Goal: Task Accomplishment & Management: Manage account settings

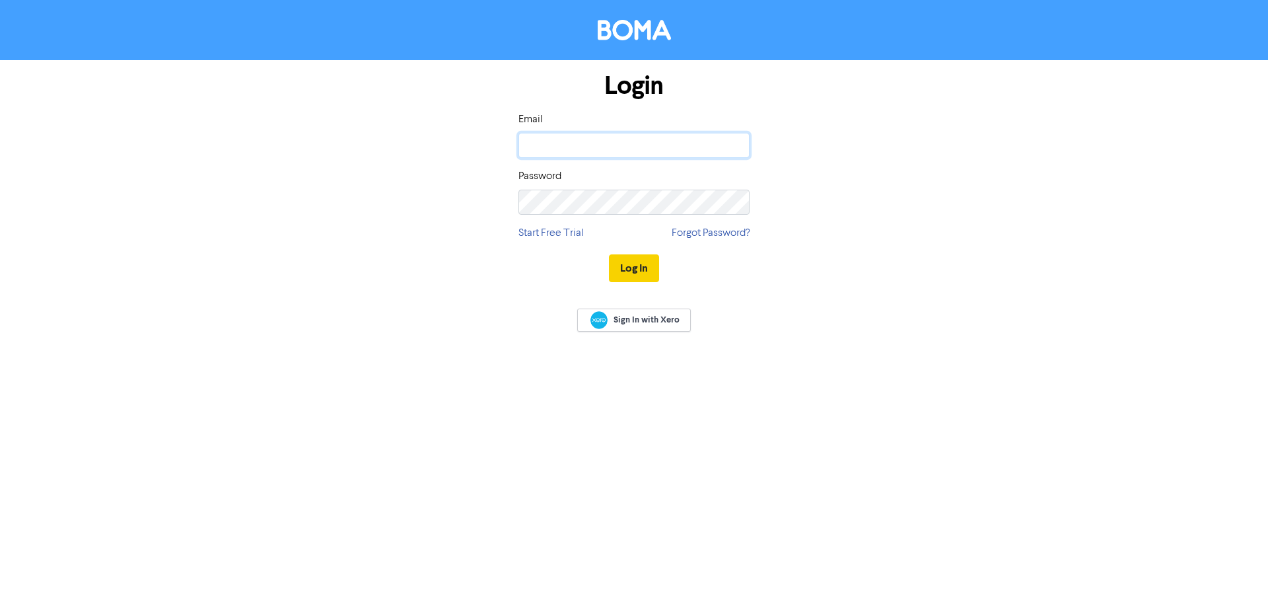
type input "[PERSON_NAME][EMAIL_ADDRESS][PERSON_NAME][DOMAIN_NAME]"
click at [632, 266] on button "Log In" at bounding box center [634, 268] width 50 height 28
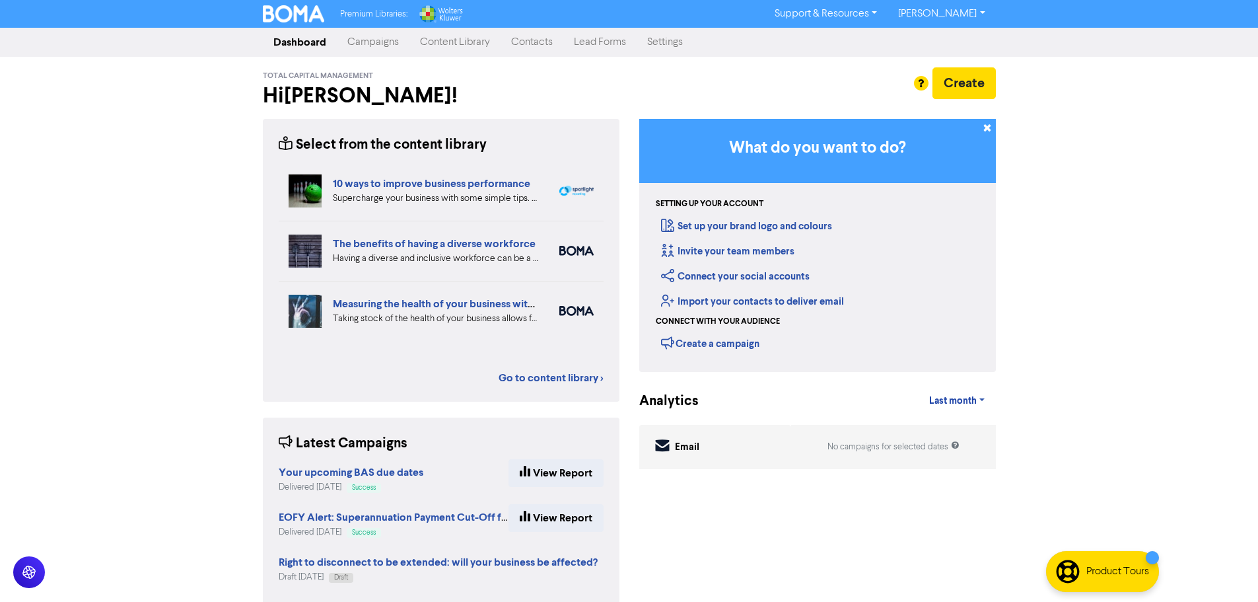
click at [462, 46] on link "Content Library" at bounding box center [455, 42] width 91 height 26
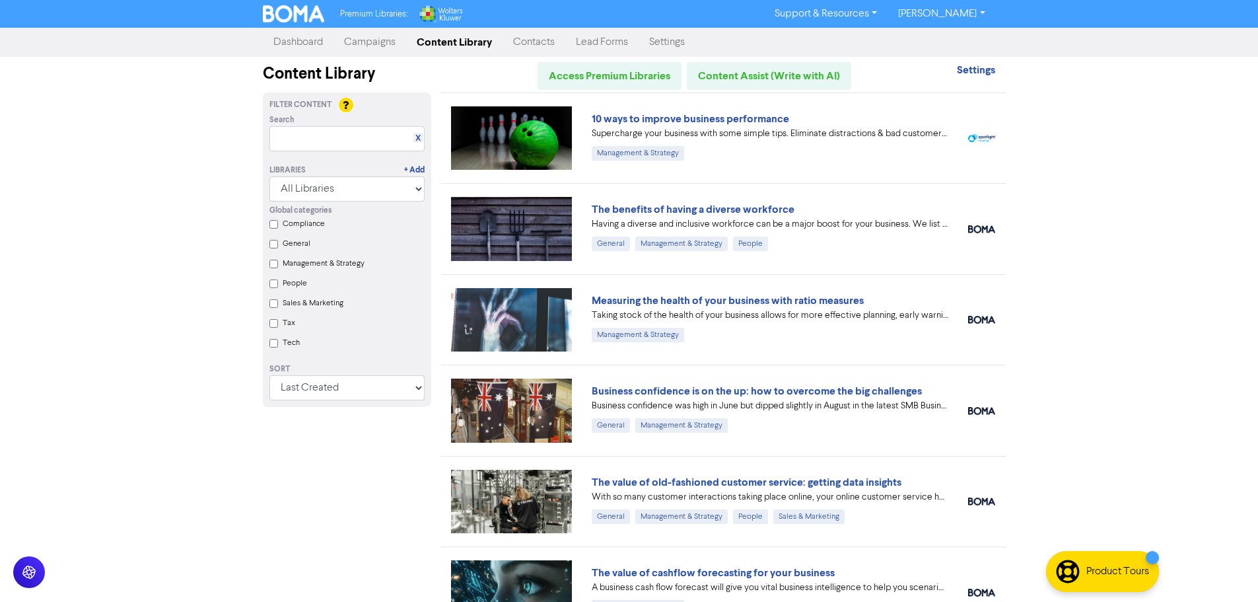
click at [369, 44] on link "Campaigns" at bounding box center [370, 42] width 73 height 26
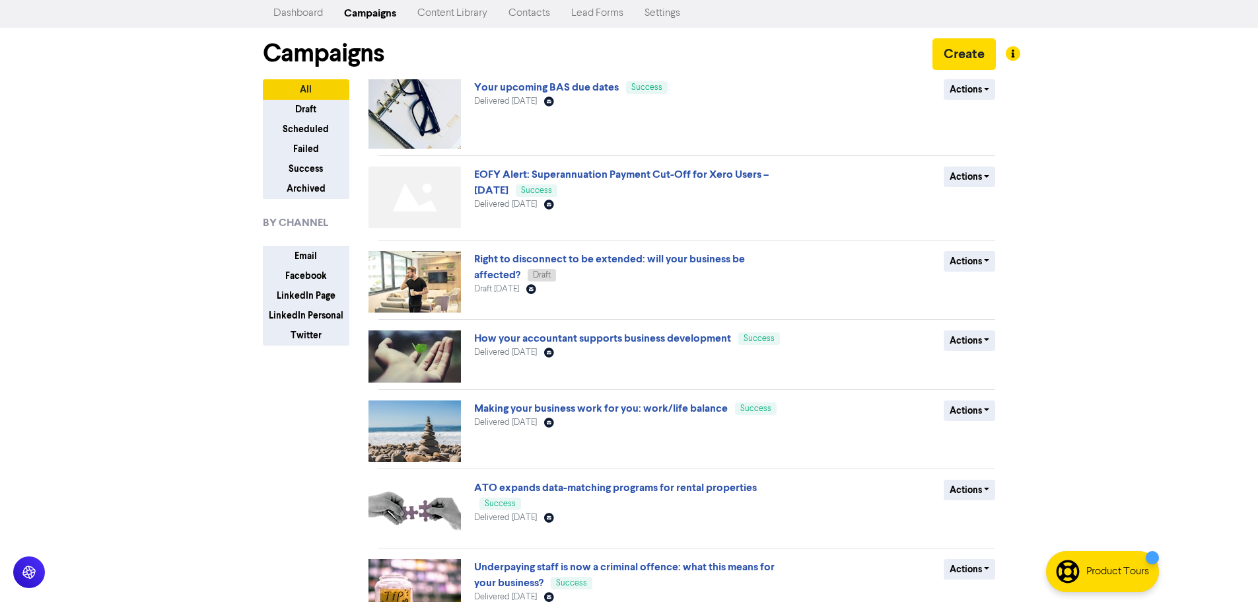
scroll to position [26, 0]
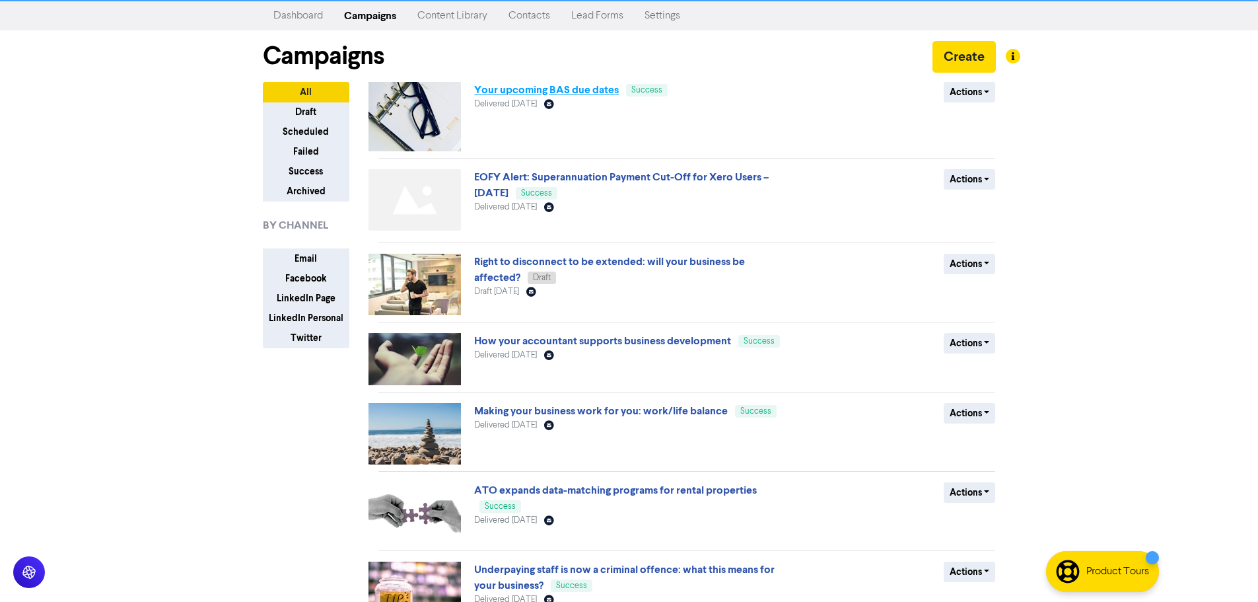
click at [599, 90] on link "Your upcoming BAS due dates" at bounding box center [546, 89] width 145 height 13
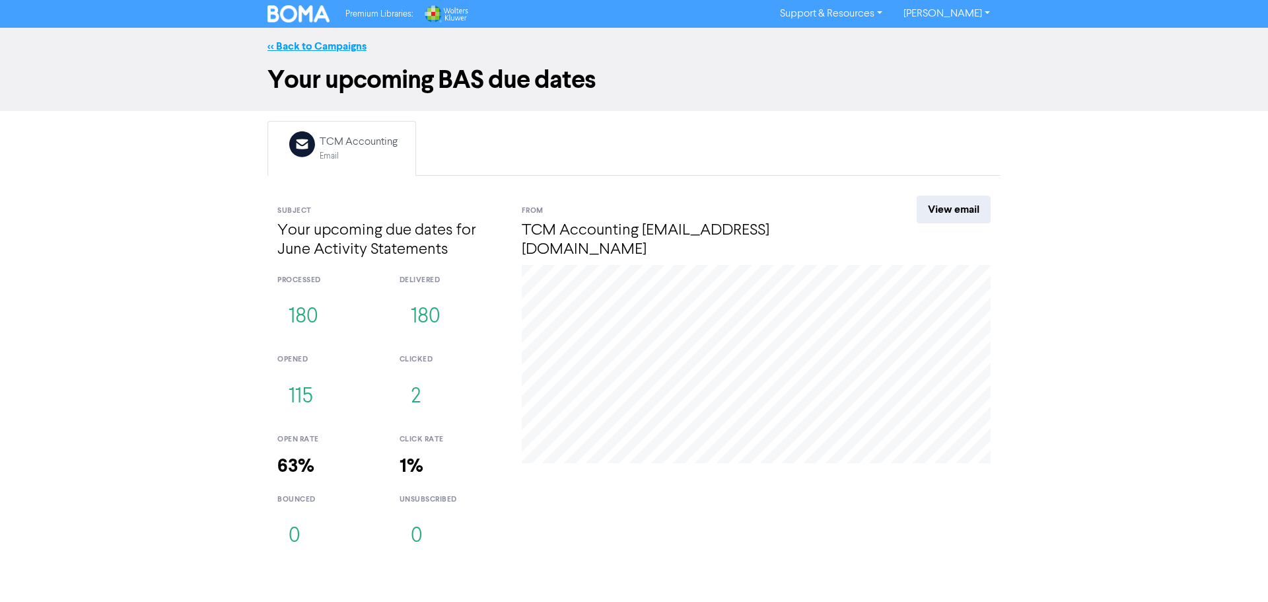
click at [334, 40] on link "<< Back to Campaigns" at bounding box center [317, 46] width 99 height 13
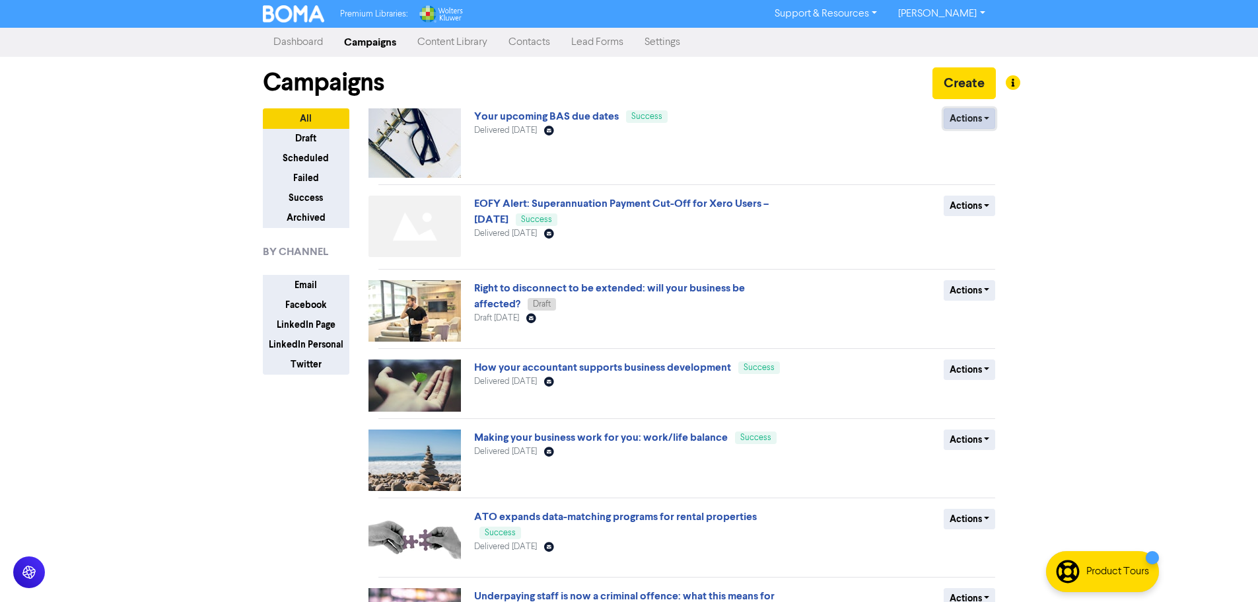
click at [986, 118] on button "Actions" at bounding box center [970, 118] width 52 height 20
click at [994, 147] on button "Duplicate" at bounding box center [997, 146] width 104 height 21
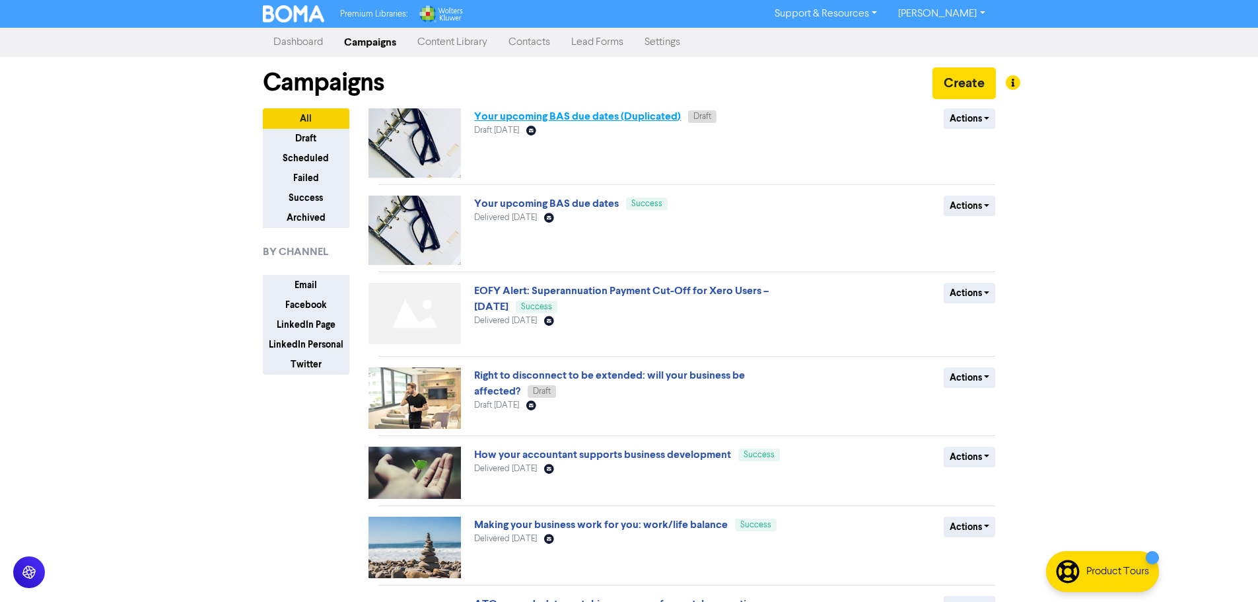
click at [614, 115] on link "Your upcoming BAS due dates (Duplicated)" at bounding box center [577, 116] width 207 height 13
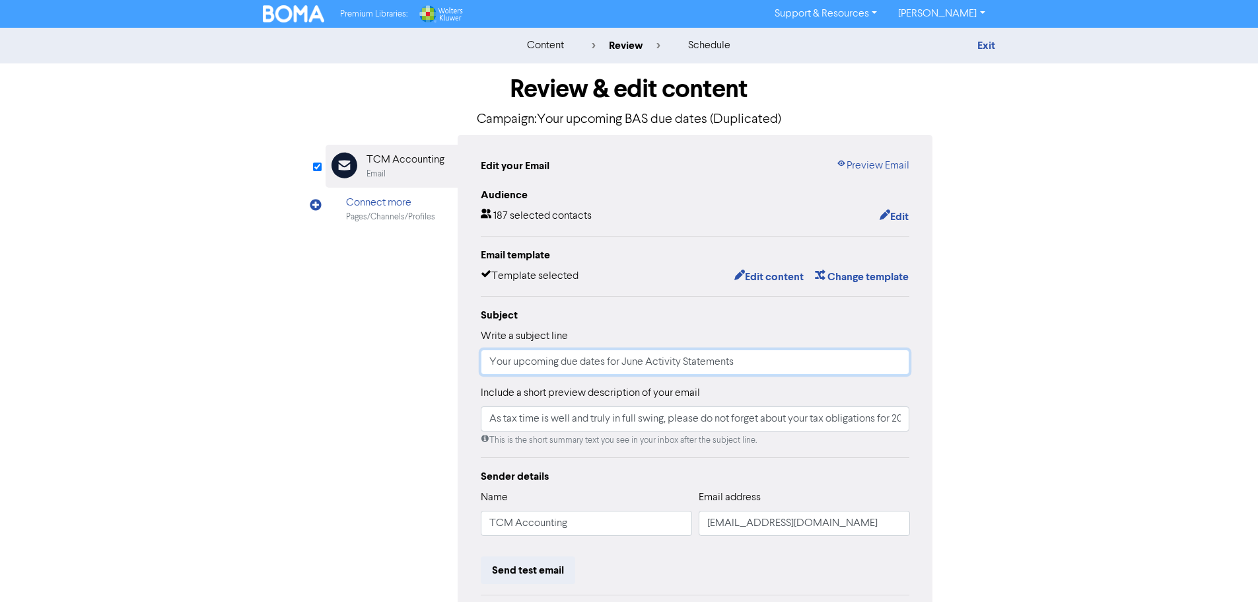
drag, startPoint x: 645, startPoint y: 361, endPoint x: 624, endPoint y: 361, distance: 21.1
click at [624, 361] on input "Your upcoming due dates for June Activity Statements" at bounding box center [695, 361] width 429 height 25
type input "Your upcoming due dates for September Activity Statements"
drag, startPoint x: 764, startPoint y: 419, endPoint x: 974, endPoint y: 431, distance: 210.4
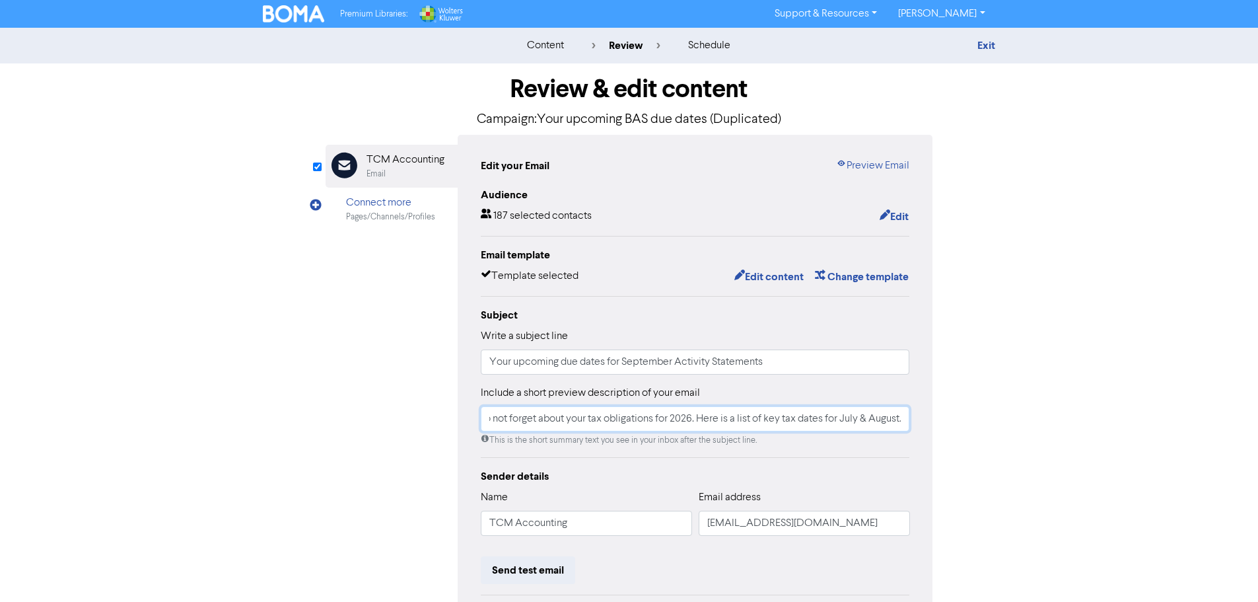
click at [974, 431] on div "Review & edit content Campaign: Your upcoming BAS due dates (Duplicated) Email …" at bounding box center [629, 409] width 753 height 692
click at [842, 419] on input "As tax time is well and truly in full swing, please do not forget about your ta…" at bounding box center [695, 418] width 429 height 25
click at [861, 419] on input "As tax time is well and truly in full swing, please do not forget about your ta…" at bounding box center [695, 418] width 429 height 25
click at [840, 421] on input "As tax time is well and truly in full swing, please do not forget about your ta…" at bounding box center [695, 418] width 429 height 25
drag, startPoint x: 838, startPoint y: 419, endPoint x: 920, endPoint y: 421, distance: 81.9
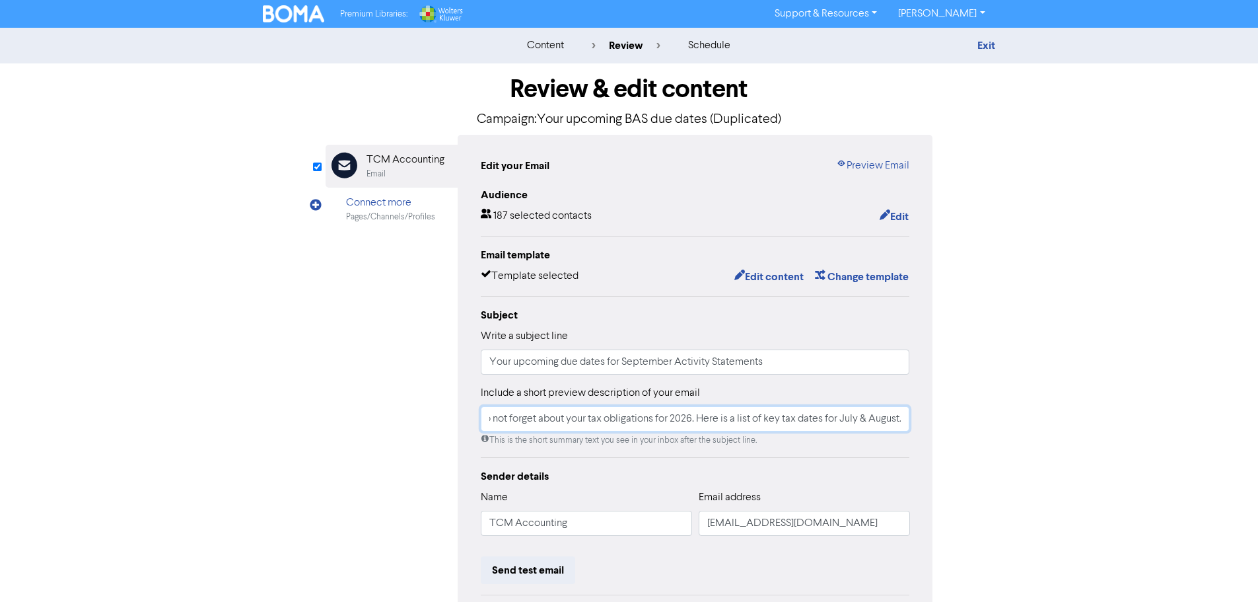
click at [920, 421] on div "Edit your Email Preview Email Audience 187 selected contacts Edit Email templat…" at bounding box center [696, 415] width 476 height 561
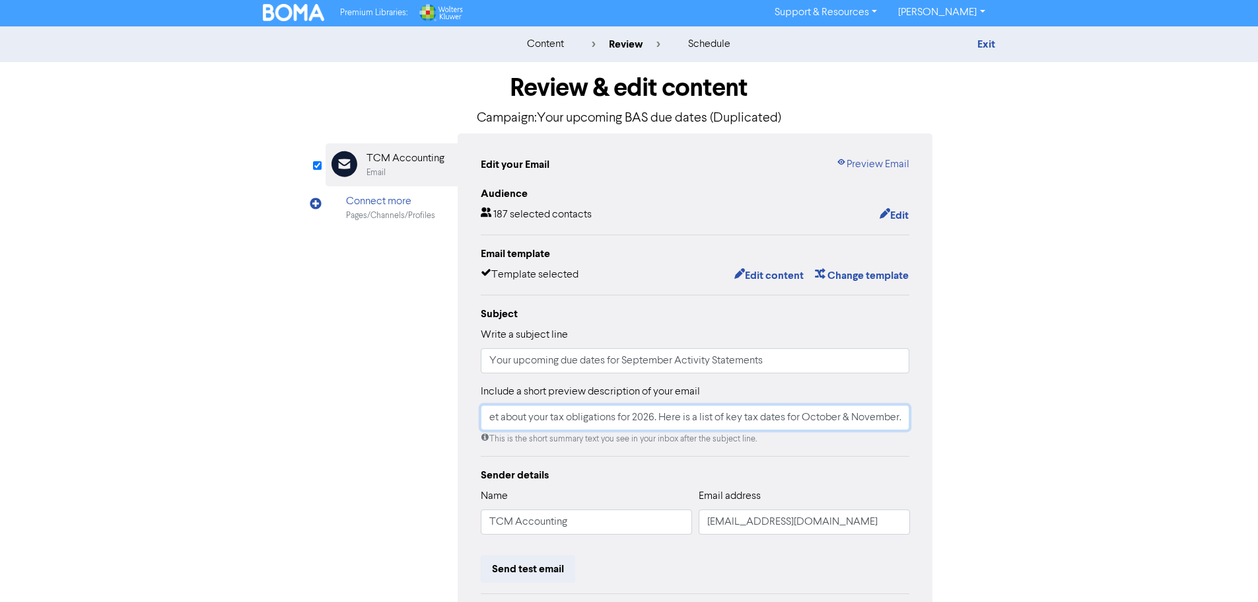
scroll to position [0, 0]
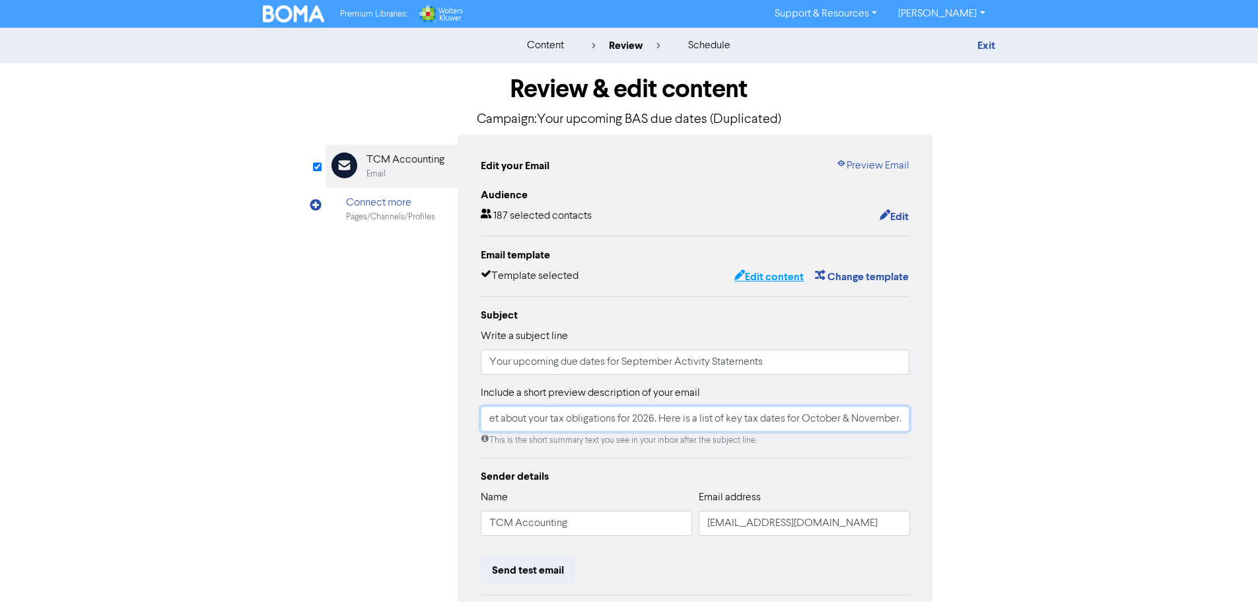
type input "As tax time is well and truly in full swing, please do not forget about your ta…"
click at [766, 275] on button "Edit content" at bounding box center [769, 276] width 71 height 17
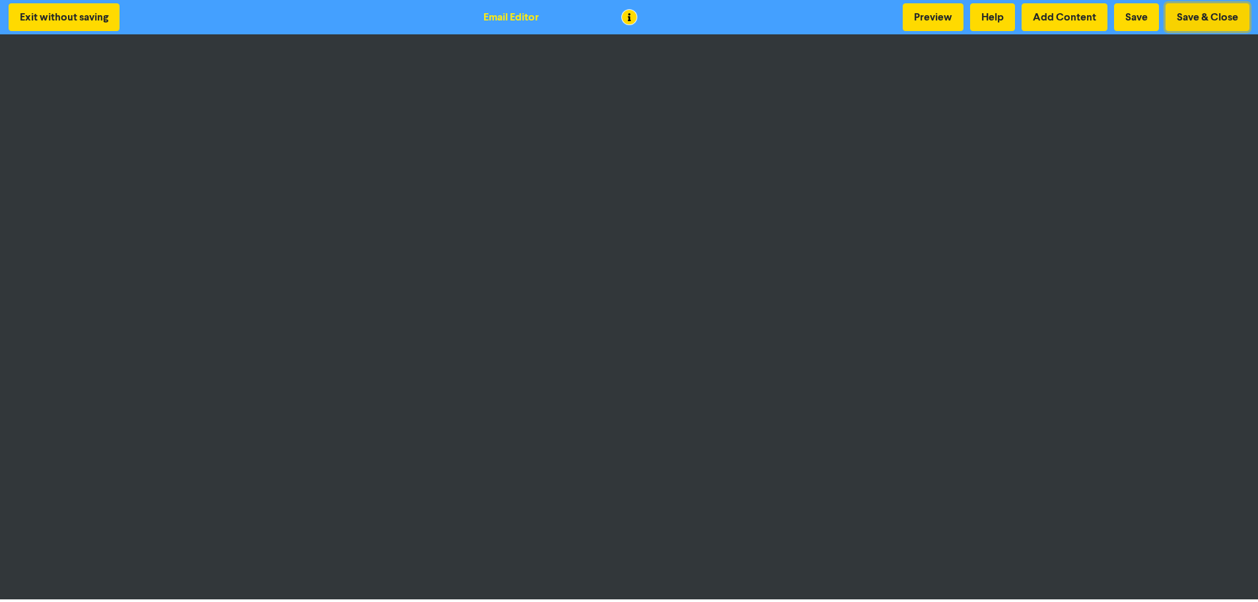
click at [1204, 13] on button "Save & Close" at bounding box center [1208, 17] width 84 height 28
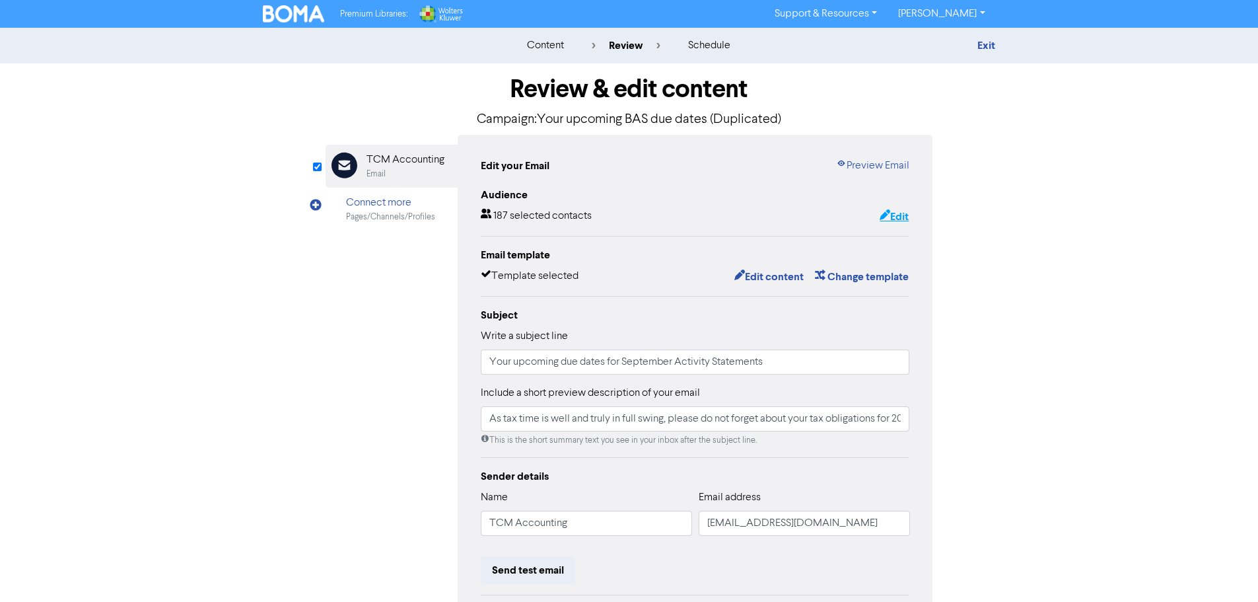
click at [896, 212] on button "Edit" at bounding box center [894, 216] width 30 height 17
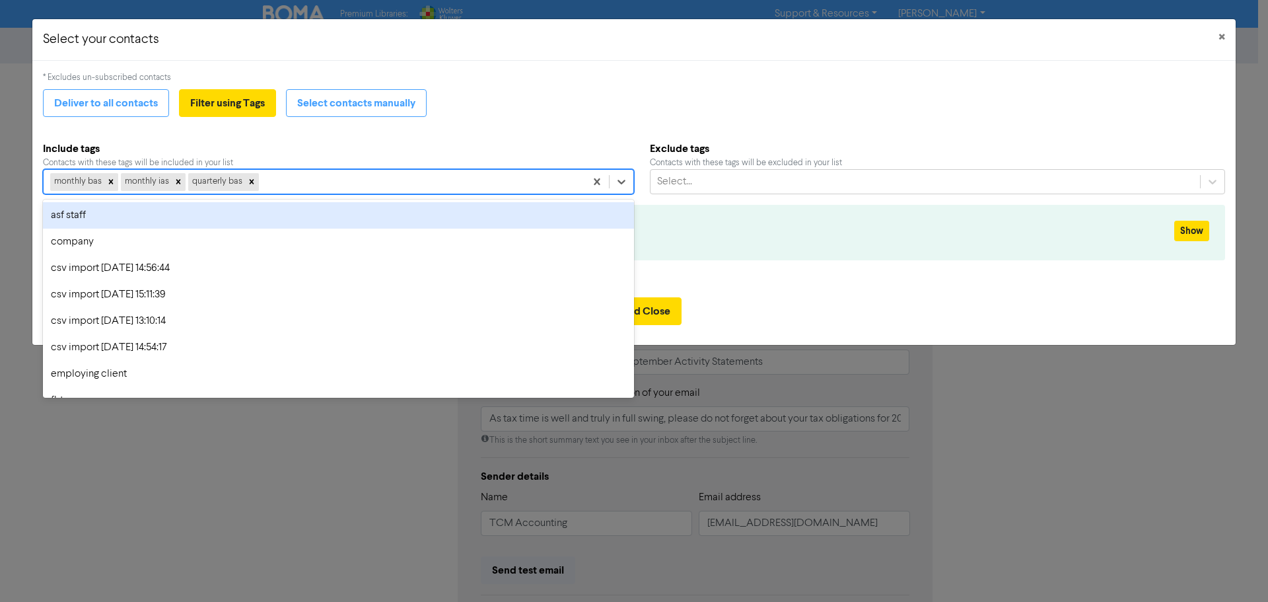
click at [414, 184] on div "monthly bas monthly ias quarterly bas" at bounding box center [315, 182] width 542 height 24
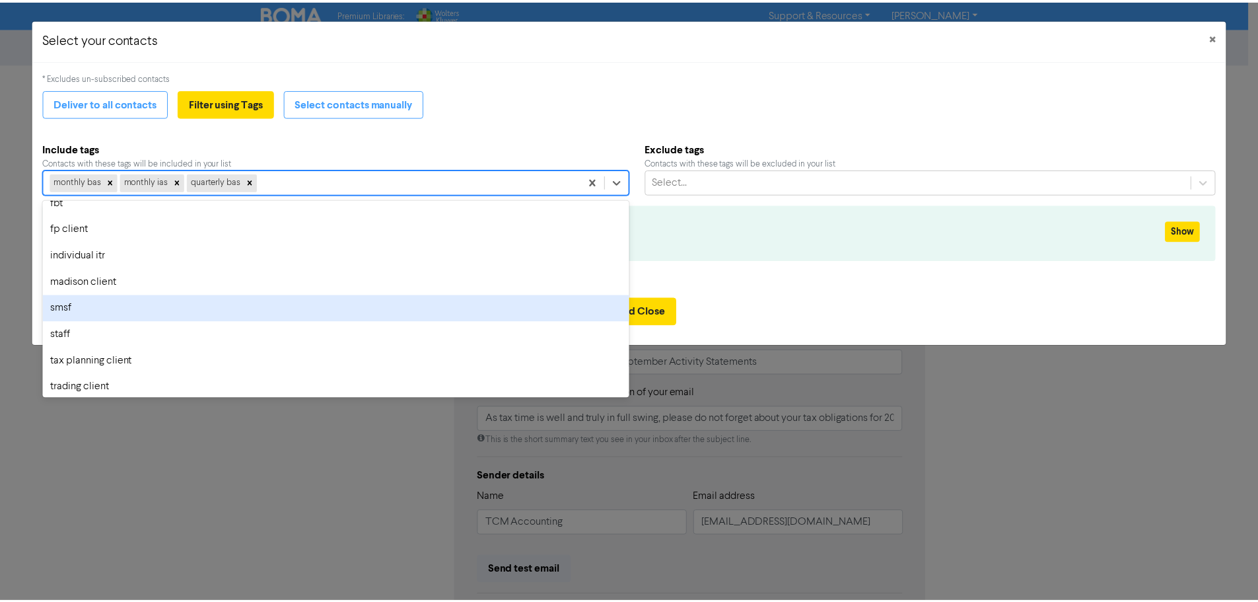
scroll to position [230, 0]
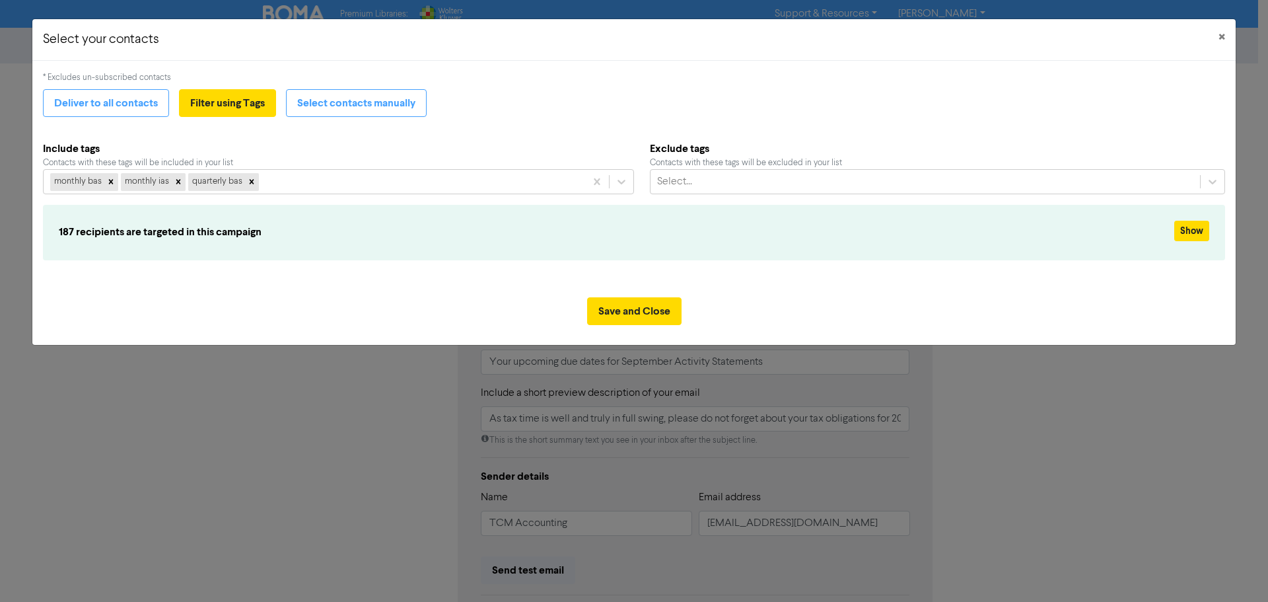
click at [589, 104] on div "Deliver to all contacts Filter using Tags Select contacts manually" at bounding box center [634, 103] width 1182 height 28
click at [654, 314] on button "Save and Close" at bounding box center [634, 311] width 94 height 28
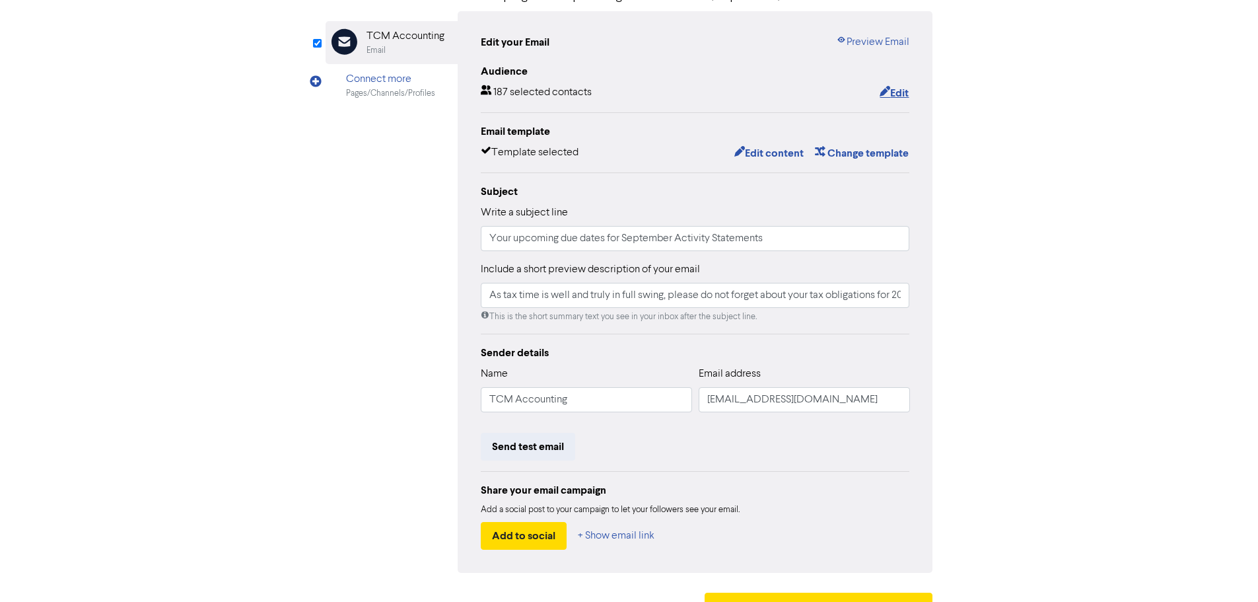
scroll to position [155, 0]
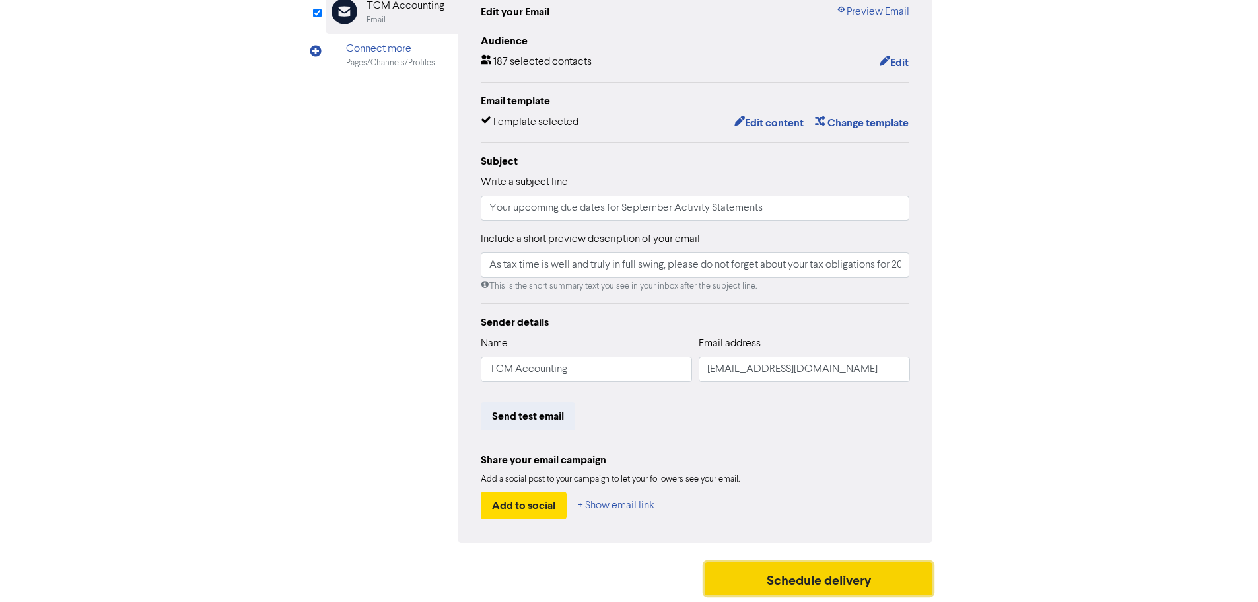
click at [797, 579] on button "Schedule delivery" at bounding box center [819, 578] width 229 height 33
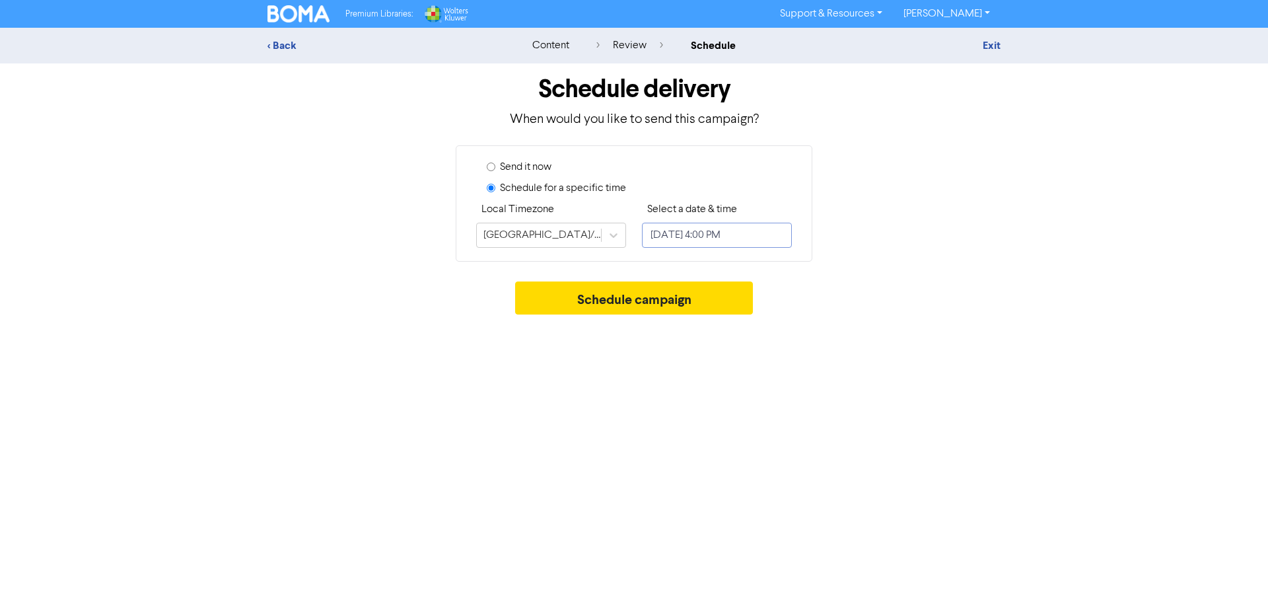
click at [740, 235] on input "[DATE] 4:00 PM" at bounding box center [717, 235] width 150 height 25
select select "9"
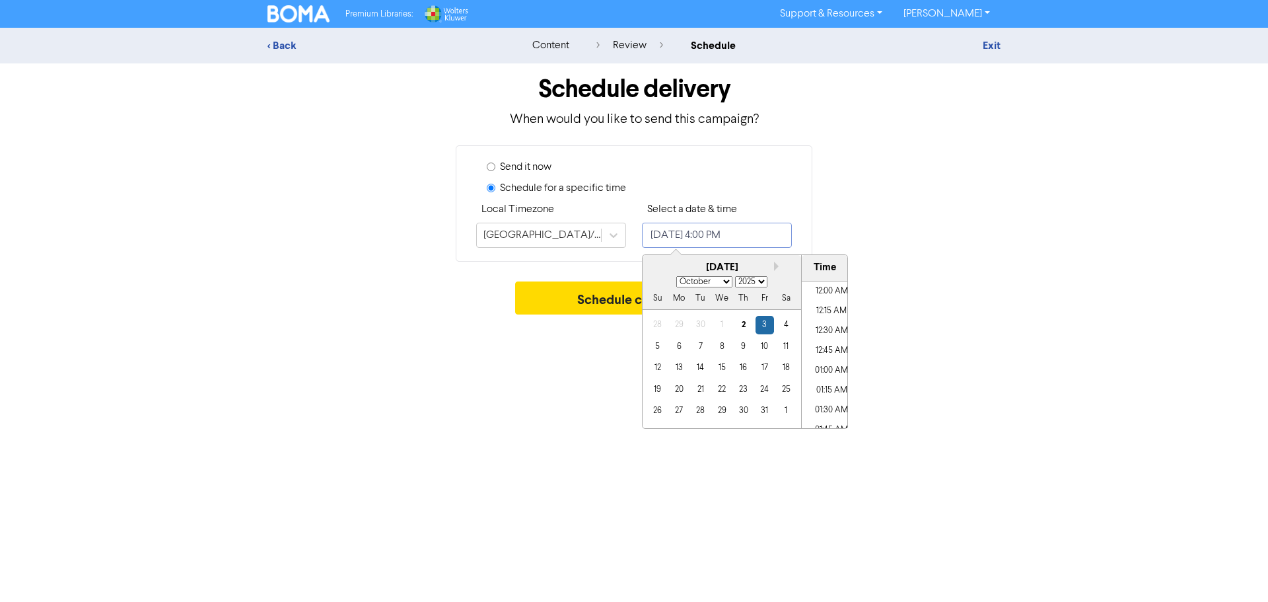
scroll to position [1205, 0]
click at [764, 325] on div "3" at bounding box center [765, 325] width 18 height 18
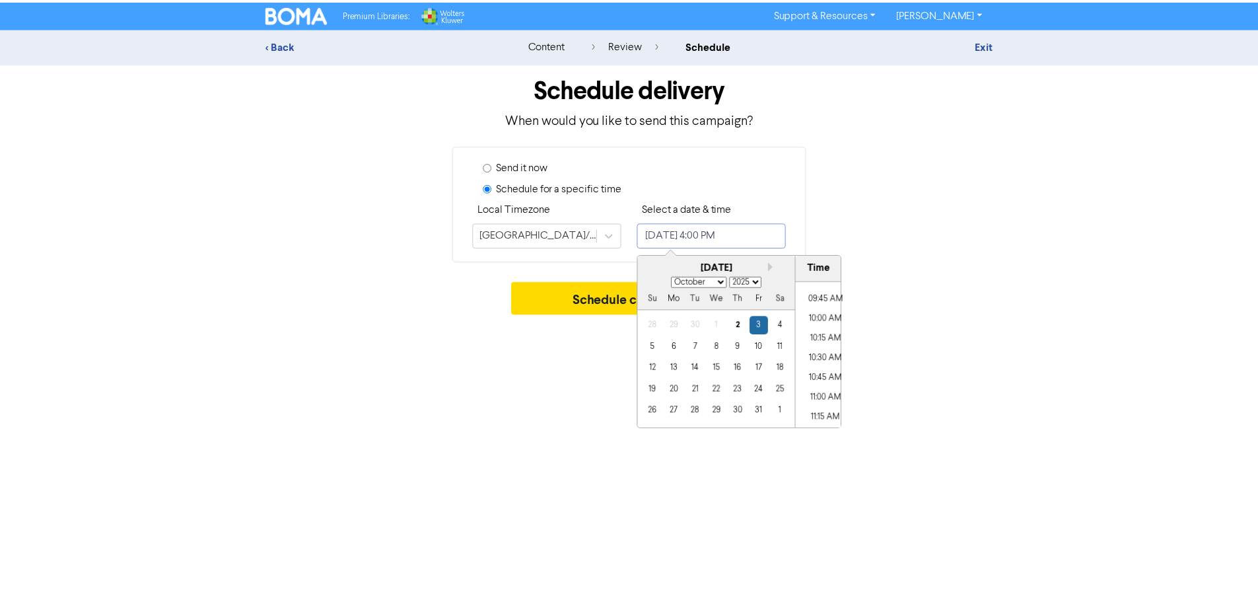
scroll to position [742, 0]
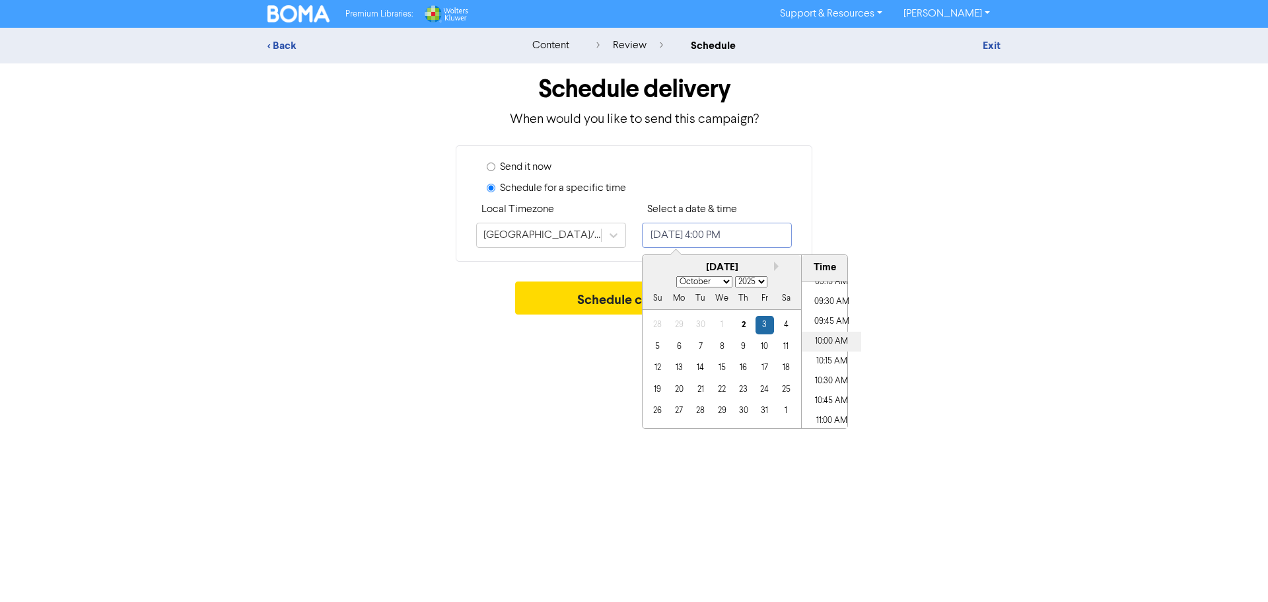
click at [832, 341] on li "10:00 AM" at bounding box center [831, 342] width 59 height 20
type input "[DATE] 10:00 AM"
click at [614, 375] on div "Premium Libraries: Support & Resources Video Tutorials FAQ & Guides Marketing E…" at bounding box center [634, 301] width 1268 height 602
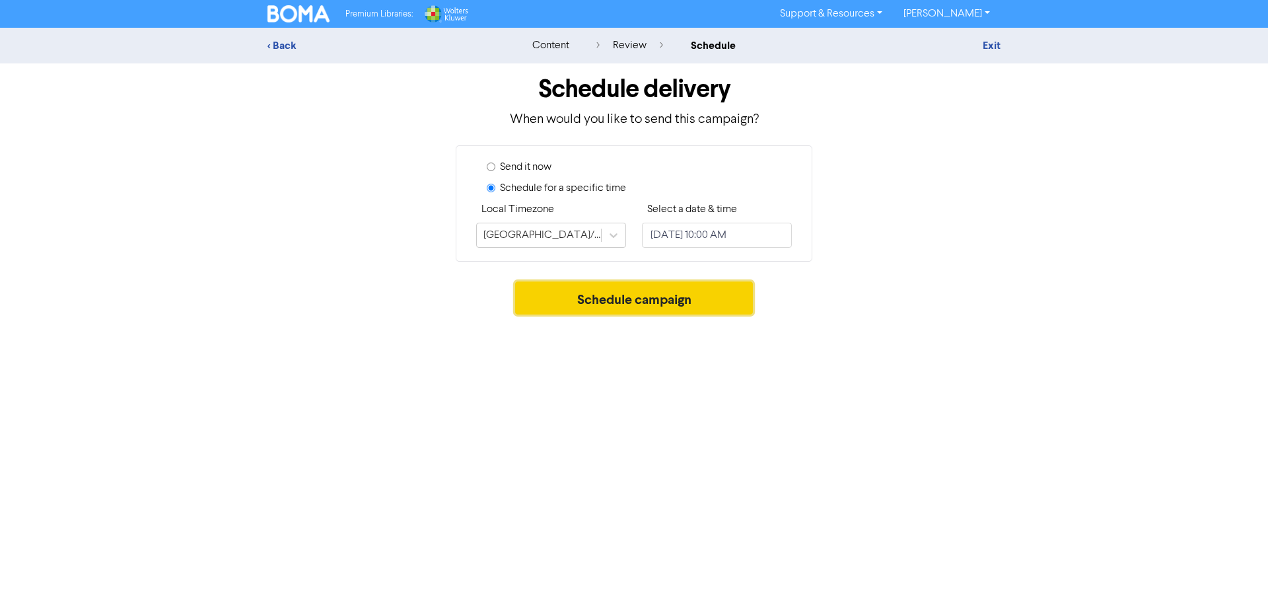
click at [590, 296] on button "Schedule campaign" at bounding box center [634, 297] width 238 height 33
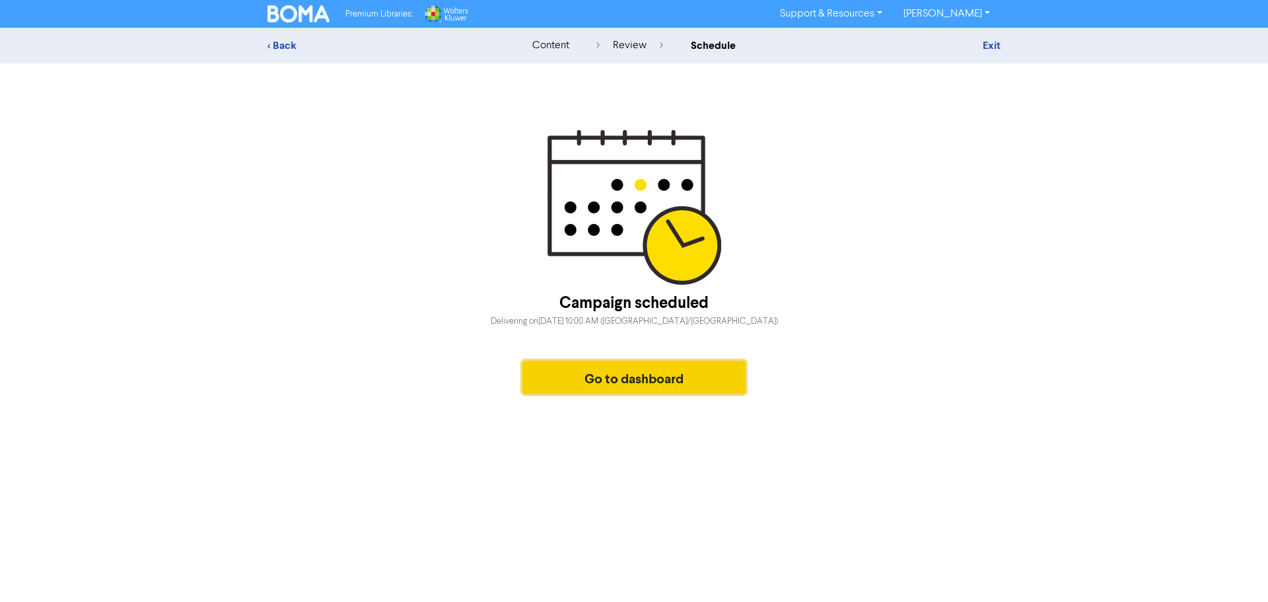
click at [583, 377] on button "Go to dashboard" at bounding box center [634, 377] width 223 height 33
